Goal: Navigation & Orientation: Go to known website

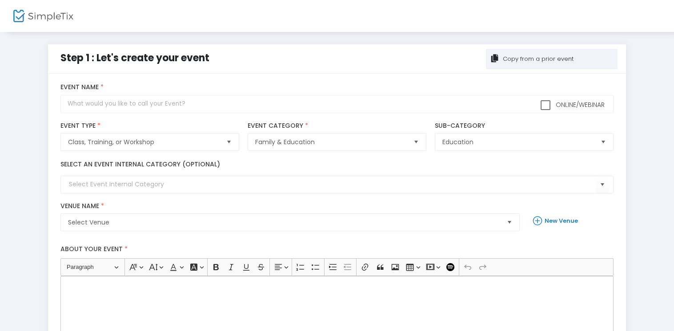
click at [55, 21] on img at bounding box center [43, 16] width 60 height 13
